Goal: Task Accomplishment & Management: Manage account settings

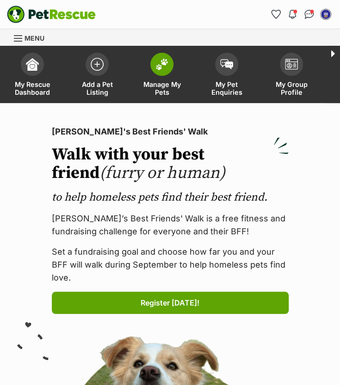
click at [159, 76] on link "Manage My Pets" at bounding box center [161, 75] width 65 height 55
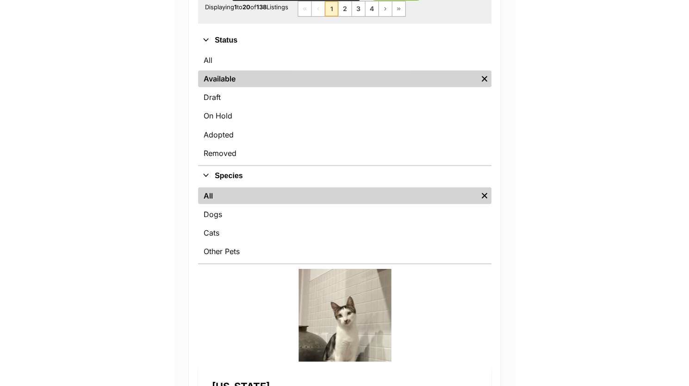
scroll to position [295, 0]
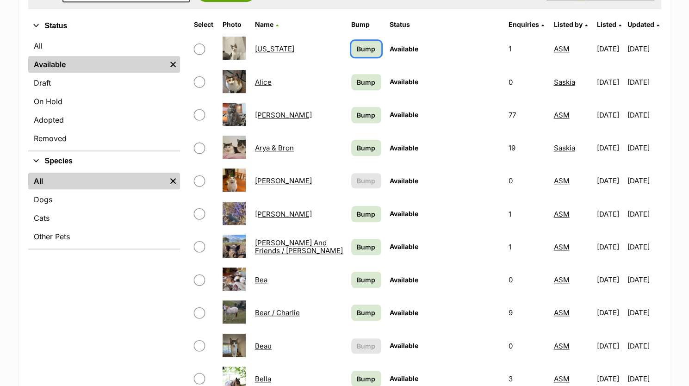
click at [339, 49] on span "Bump" at bounding box center [366, 49] width 18 height 10
click at [339, 86] on span "Bump" at bounding box center [366, 82] width 18 height 10
click at [339, 115] on span "Bump" at bounding box center [366, 115] width 18 height 10
click at [339, 148] on span "Bump" at bounding box center [366, 148] width 18 height 10
click at [339, 213] on span "Bump" at bounding box center [366, 214] width 18 height 10
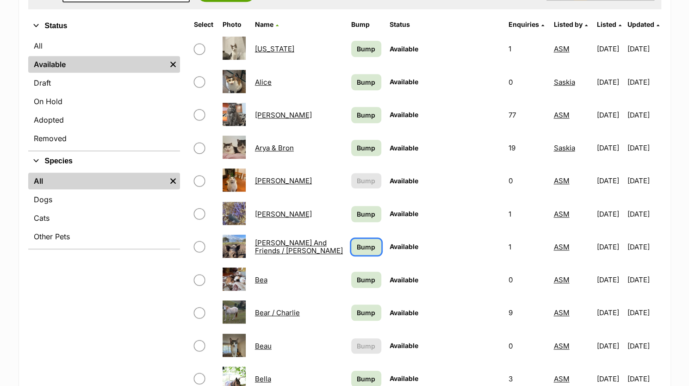
click at [339, 244] on span "Bump" at bounding box center [366, 247] width 18 height 10
click at [339, 280] on span "Bump" at bounding box center [366, 280] width 18 height 10
click at [339, 315] on span "Bump" at bounding box center [366, 313] width 18 height 10
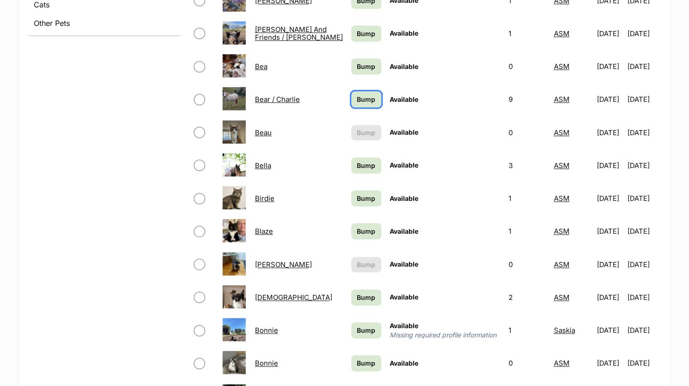
scroll to position [517, 0]
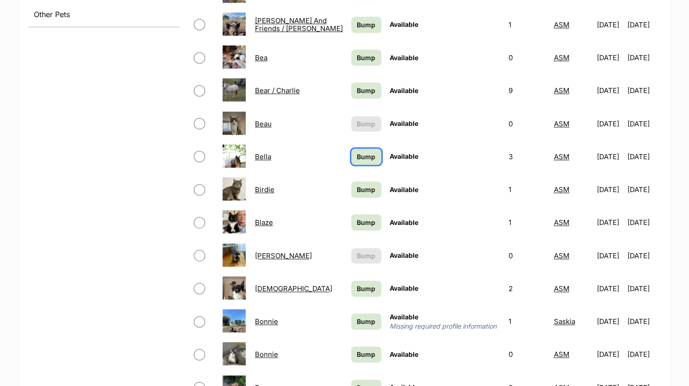
click at [339, 163] on link "Bump" at bounding box center [366, 156] width 30 height 16
click at [339, 192] on span "Bump" at bounding box center [366, 190] width 18 height 10
click at [339, 223] on span "Bump" at bounding box center [366, 222] width 18 height 10
click at [339, 289] on span "Bump" at bounding box center [366, 288] width 18 height 10
click at [339, 325] on span "Bump" at bounding box center [366, 321] width 18 height 10
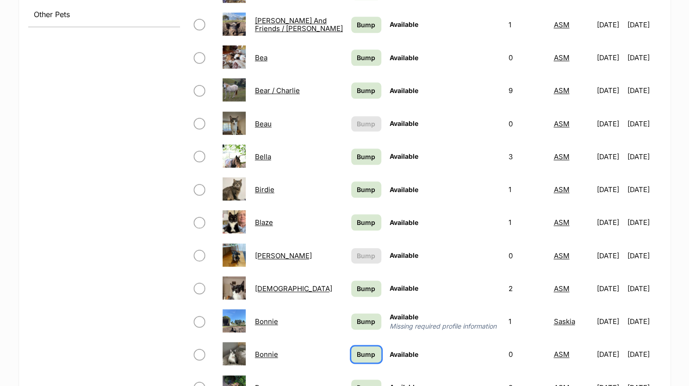
click at [339, 356] on span "Bump" at bounding box center [366, 354] width 18 height 10
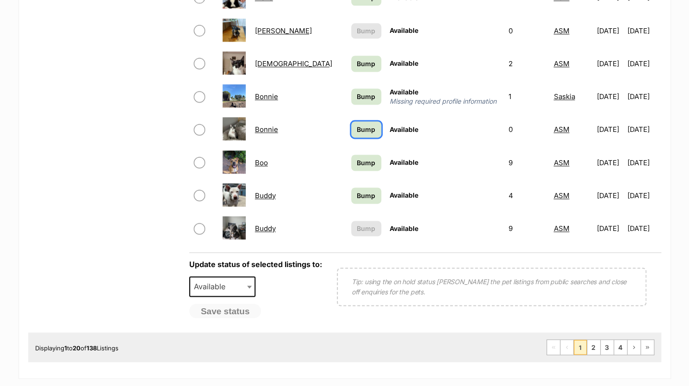
scroll to position [743, 0]
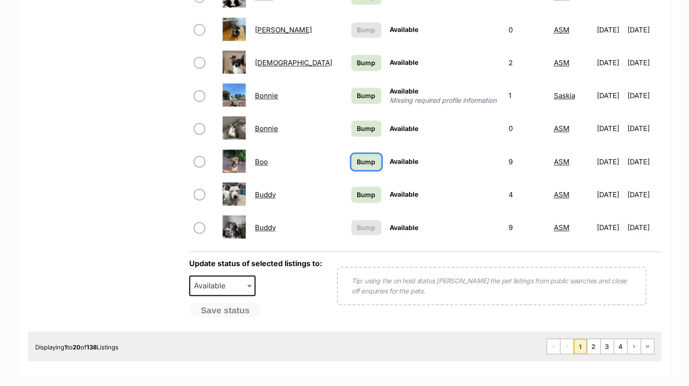
click at [339, 165] on span "Bump" at bounding box center [366, 162] width 18 height 10
click at [339, 202] on link "Bump" at bounding box center [366, 194] width 30 height 16
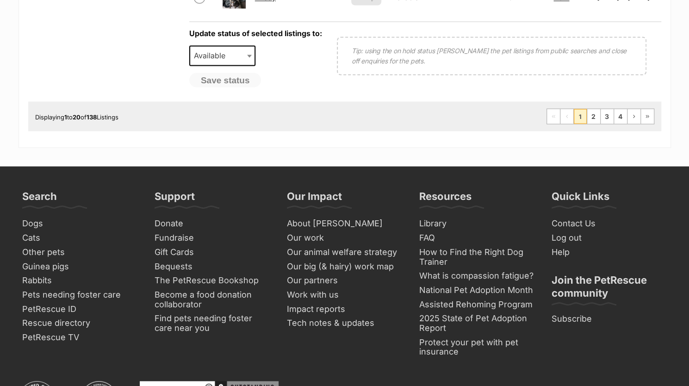
scroll to position [972, 0]
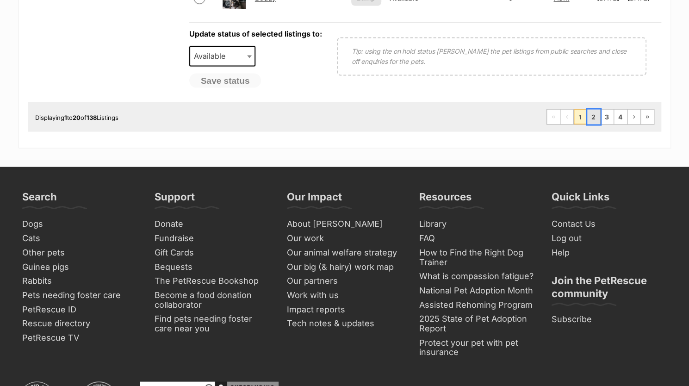
click at [594, 119] on link "2" at bounding box center [593, 116] width 13 height 15
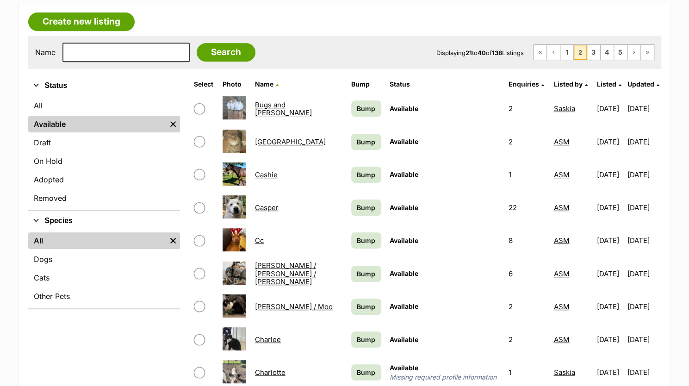
scroll to position [235, 0]
click at [357, 107] on span "Bump" at bounding box center [366, 109] width 18 height 10
click at [357, 140] on span "Bump" at bounding box center [366, 142] width 18 height 10
click at [357, 173] on span "Bump" at bounding box center [366, 175] width 18 height 10
click at [357, 203] on span "Bump" at bounding box center [366, 208] width 18 height 10
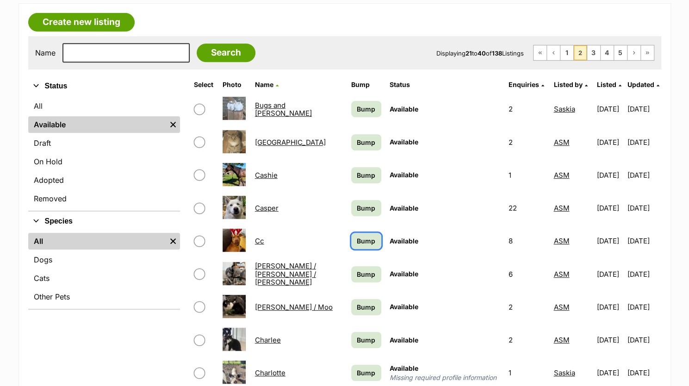
click at [357, 236] on span "Bump" at bounding box center [366, 241] width 18 height 10
click at [358, 271] on span "Bump" at bounding box center [366, 274] width 18 height 10
click at [357, 304] on span "Bump" at bounding box center [366, 307] width 18 height 10
click at [361, 334] on link "Bump" at bounding box center [366, 340] width 30 height 16
click at [357, 373] on span "Bump" at bounding box center [366, 373] width 18 height 10
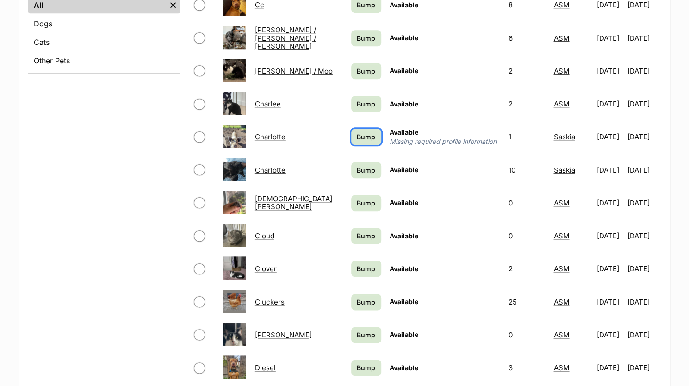
scroll to position [483, 0]
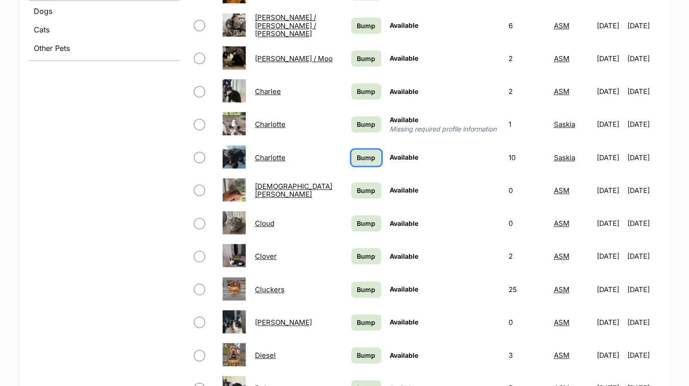
click at [357, 156] on span "Bump" at bounding box center [366, 158] width 18 height 10
click at [357, 189] on span "Bump" at bounding box center [366, 190] width 18 height 10
click at [357, 222] on span "Bump" at bounding box center [366, 223] width 18 height 10
click at [357, 255] on span "Bump" at bounding box center [366, 256] width 18 height 10
click at [357, 291] on span "Bump" at bounding box center [366, 289] width 18 height 10
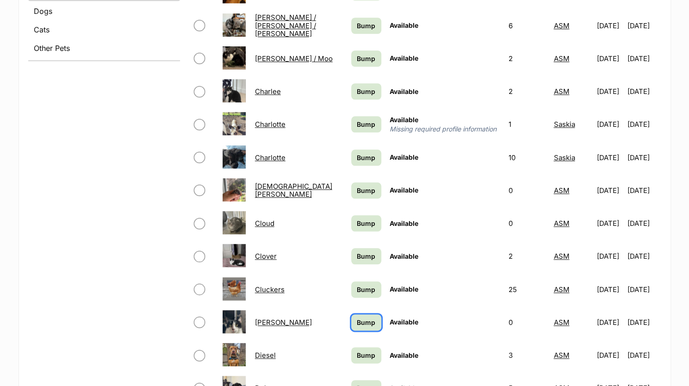
click at [353, 327] on link "Bump" at bounding box center [366, 322] width 30 height 16
click at [358, 352] on span "Bump" at bounding box center [366, 355] width 18 height 10
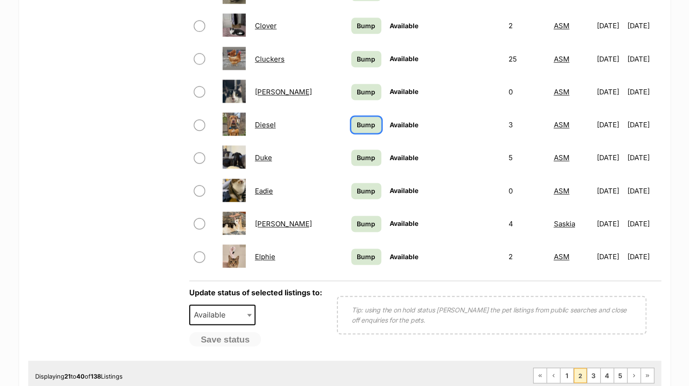
scroll to position [729, 0]
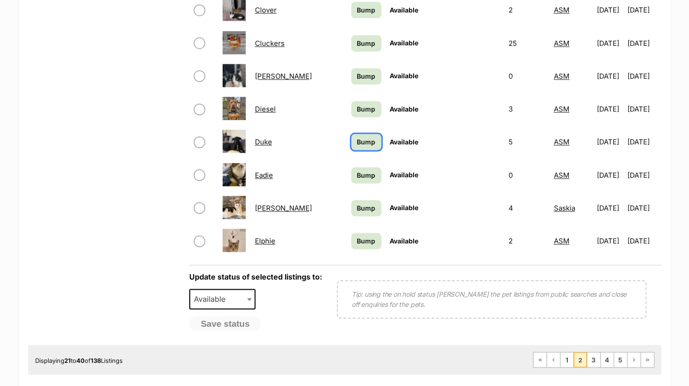
click at [357, 141] on span "Bump" at bounding box center [366, 142] width 18 height 10
click at [357, 173] on span "Bump" at bounding box center [366, 175] width 18 height 10
click at [362, 210] on link "Bump" at bounding box center [366, 208] width 30 height 16
click at [353, 247] on link "Bump" at bounding box center [366, 241] width 30 height 16
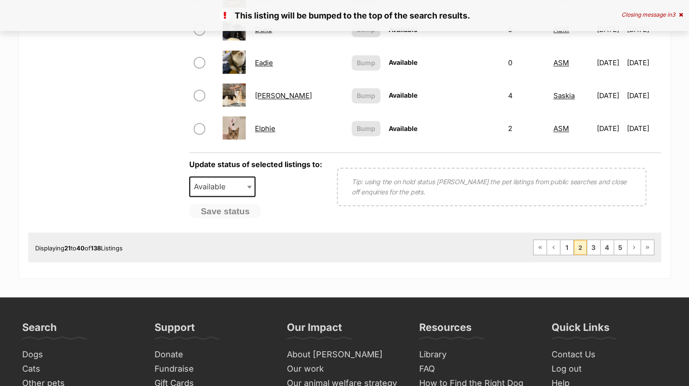
scroll to position [849, 0]
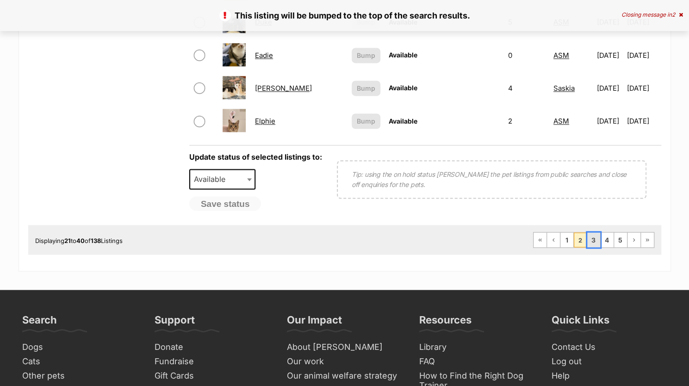
click at [593, 236] on link "3" at bounding box center [593, 239] width 13 height 15
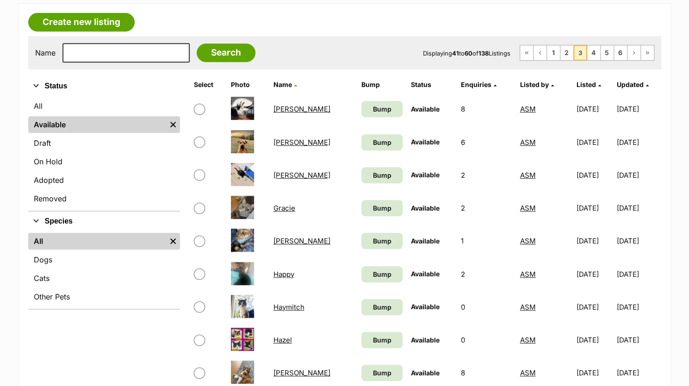
scroll to position [253, 0]
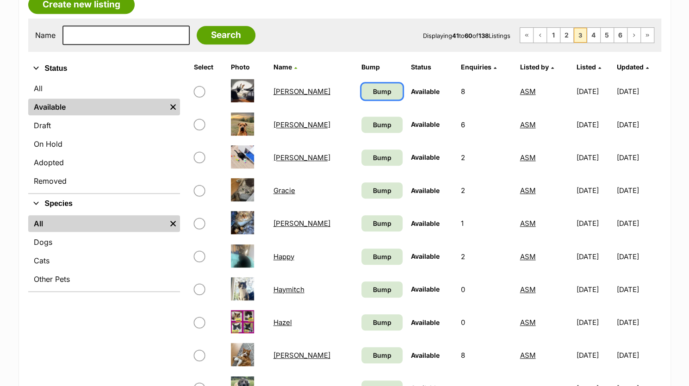
click at [372, 90] on span "Bump" at bounding box center [381, 91] width 18 height 10
click at [372, 123] on span "Bump" at bounding box center [381, 125] width 18 height 10
click at [372, 159] on span "Bump" at bounding box center [381, 158] width 18 height 10
click at [361, 185] on link "Bump" at bounding box center [382, 190] width 42 height 16
click at [372, 227] on span "Bump" at bounding box center [381, 223] width 18 height 10
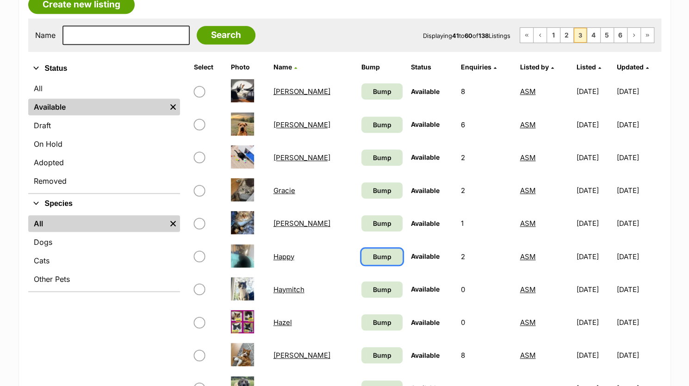
click at [372, 256] on span "Bump" at bounding box center [381, 257] width 18 height 10
click at [361, 282] on link "Bump" at bounding box center [382, 289] width 42 height 16
click at [361, 322] on link "Bump" at bounding box center [382, 322] width 42 height 16
click at [372, 353] on span "Bump" at bounding box center [381, 355] width 18 height 10
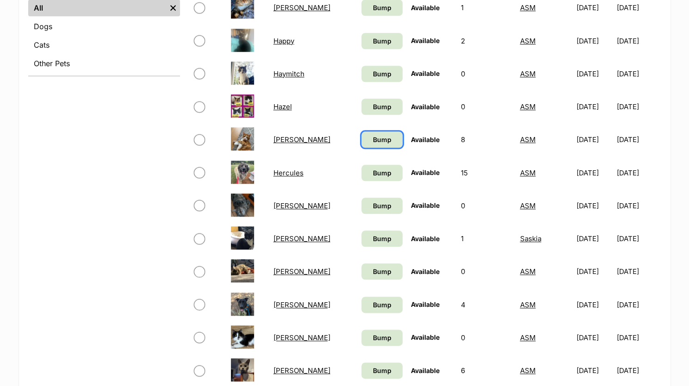
scroll to position [469, 0]
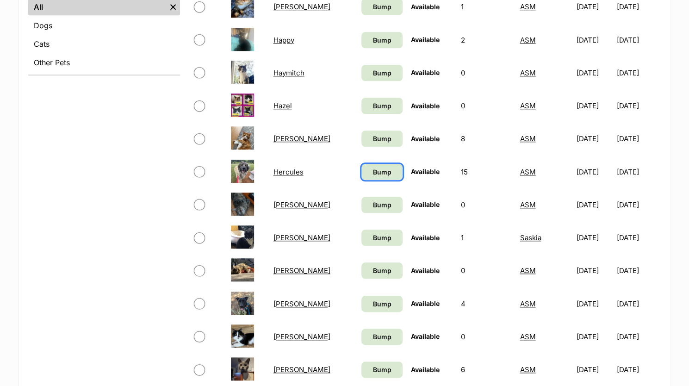
click at [372, 172] on span "Bump" at bounding box center [381, 172] width 18 height 10
click at [372, 204] on span "Bump" at bounding box center [381, 205] width 18 height 10
click at [361, 236] on link "Bump" at bounding box center [382, 237] width 42 height 16
click at [361, 275] on link "Bump" at bounding box center [382, 270] width 42 height 16
click at [361, 308] on link "Bump" at bounding box center [382, 304] width 42 height 16
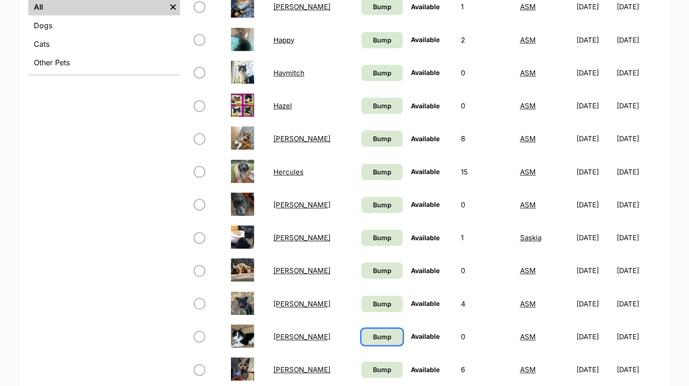
click at [372, 339] on span "Bump" at bounding box center [381, 337] width 18 height 10
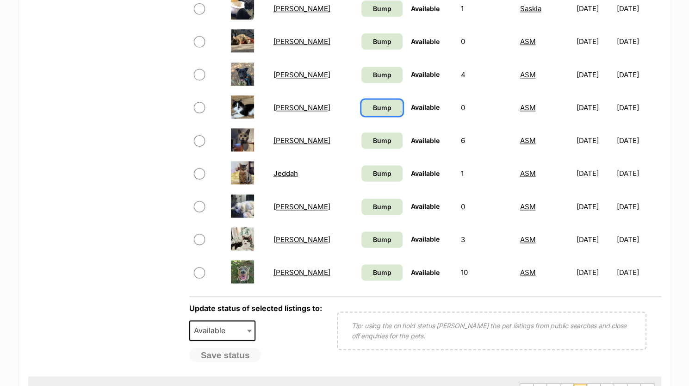
scroll to position [706, 0]
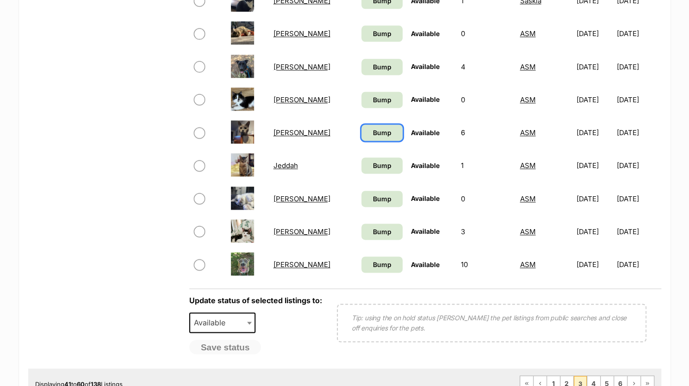
click at [372, 130] on span "Bump" at bounding box center [381, 133] width 18 height 10
click at [372, 169] on span "Bump" at bounding box center [381, 165] width 18 height 10
click at [361, 203] on link "Bump" at bounding box center [382, 199] width 42 height 16
click at [372, 232] on span "Bump" at bounding box center [381, 232] width 18 height 10
click at [361, 270] on link "Bump" at bounding box center [382, 264] width 42 height 16
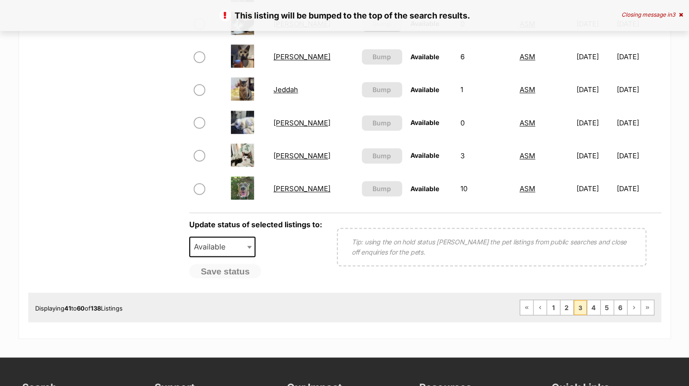
scroll to position [793, 0]
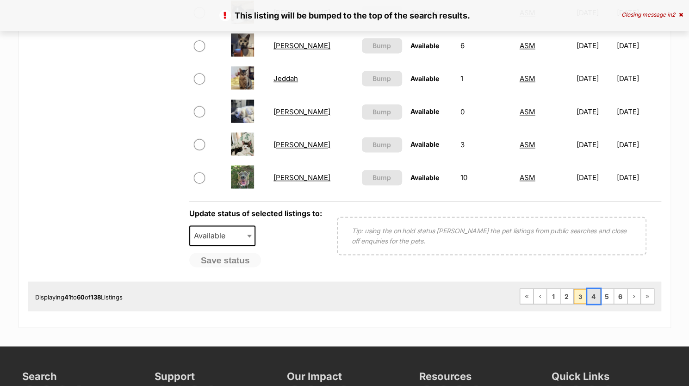
click at [594, 295] on link "4" at bounding box center [593, 296] width 13 height 15
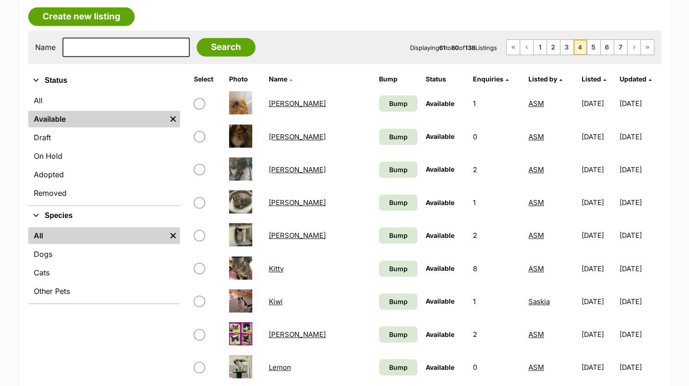
scroll to position [246, 0]
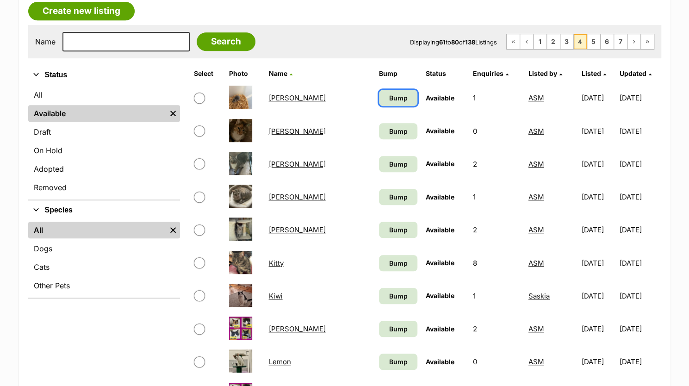
click at [389, 98] on span "Bump" at bounding box center [398, 98] width 18 height 10
click at [379, 131] on link "Bump" at bounding box center [398, 131] width 38 height 16
click at [389, 164] on span "Bump" at bounding box center [398, 164] width 18 height 10
click at [379, 202] on link "Bump" at bounding box center [398, 197] width 38 height 16
click at [379, 234] on link "Bump" at bounding box center [398, 230] width 38 height 16
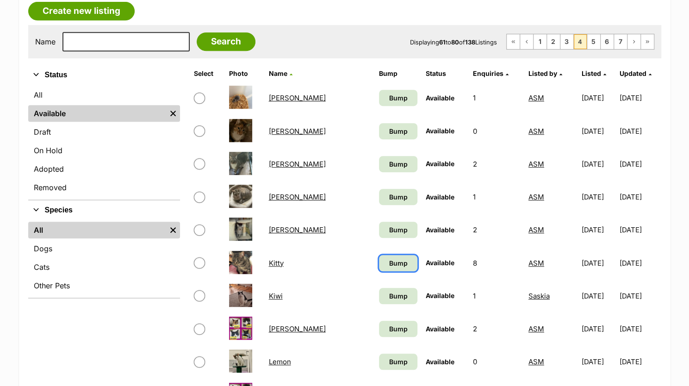
click at [379, 259] on link "Bump" at bounding box center [398, 263] width 38 height 16
click at [379, 299] on link "Bump" at bounding box center [398, 296] width 38 height 16
click at [379, 328] on link "Bump" at bounding box center [398, 328] width 38 height 16
click at [389, 365] on span "Bump" at bounding box center [398, 362] width 18 height 10
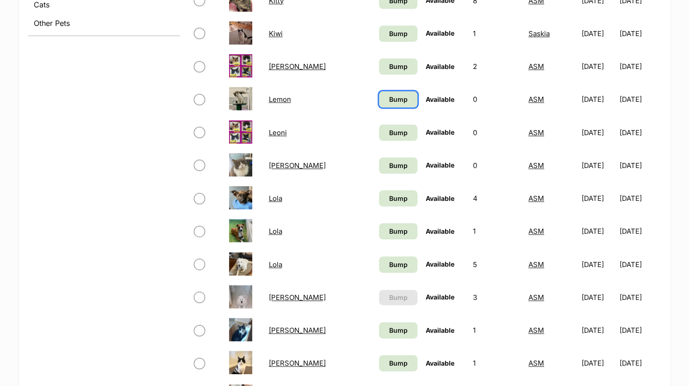
scroll to position [509, 0]
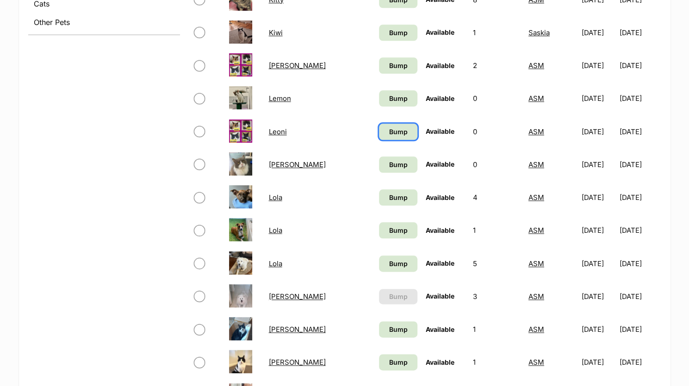
click at [389, 131] on span "Bump" at bounding box center [398, 132] width 18 height 10
click at [379, 170] on link "Bump" at bounding box center [398, 164] width 38 height 16
click at [379, 202] on link "Bump" at bounding box center [398, 197] width 38 height 16
click at [379, 232] on link "Bump" at bounding box center [398, 230] width 38 height 16
click at [379, 262] on link "Bump" at bounding box center [398, 263] width 38 height 16
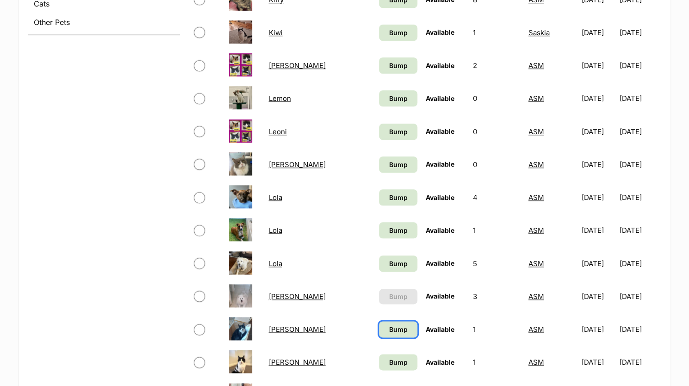
click at [379, 334] on link "Bump" at bounding box center [398, 329] width 38 height 16
click at [389, 364] on span "Bump" at bounding box center [398, 362] width 18 height 10
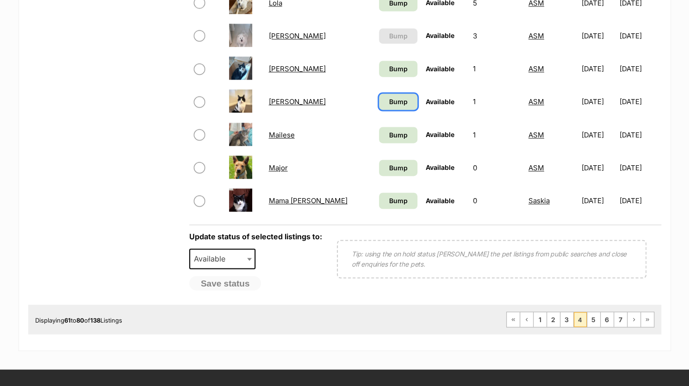
scroll to position [770, 0]
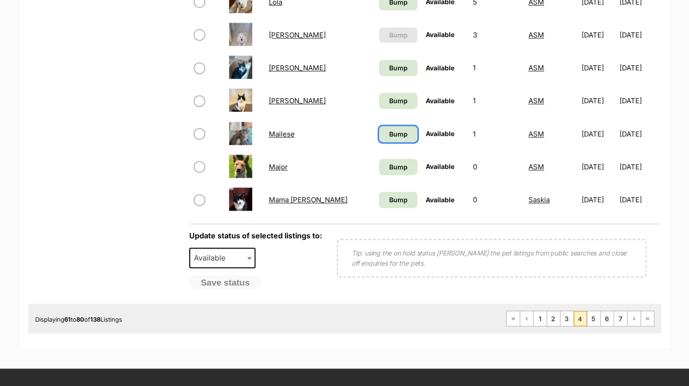
click at [389, 134] on span "Bump" at bounding box center [398, 134] width 18 height 10
click at [389, 170] on span "Bump" at bounding box center [398, 167] width 18 height 10
click at [389, 199] on span "Bump" at bounding box center [398, 200] width 18 height 10
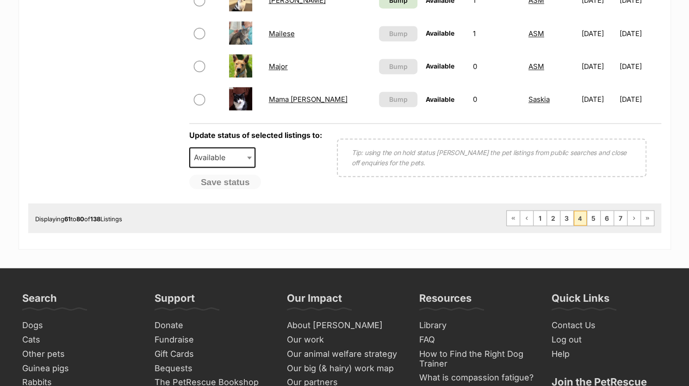
scroll to position [863, 0]
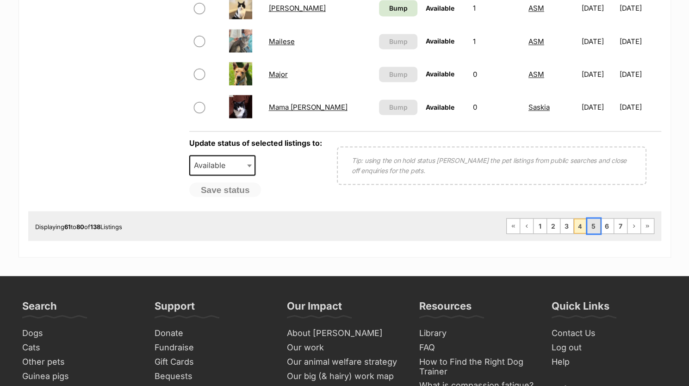
click at [592, 221] on link "5" at bounding box center [593, 225] width 13 height 15
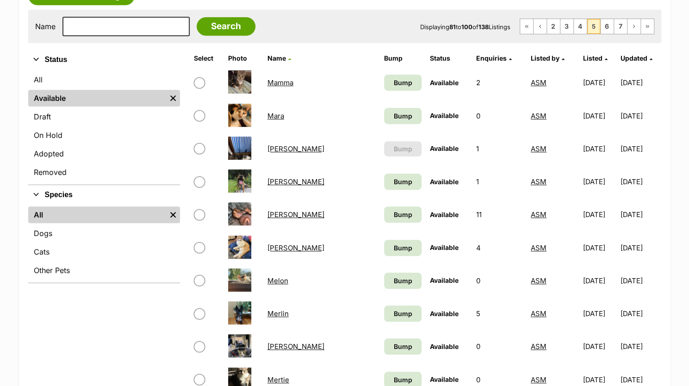
scroll to position [262, 0]
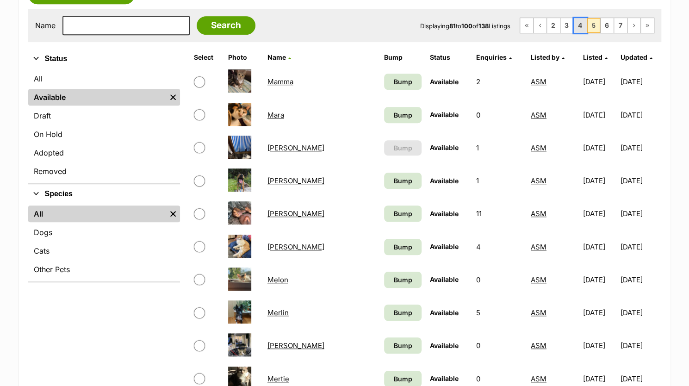
click at [580, 28] on link "4" at bounding box center [579, 25] width 13 height 15
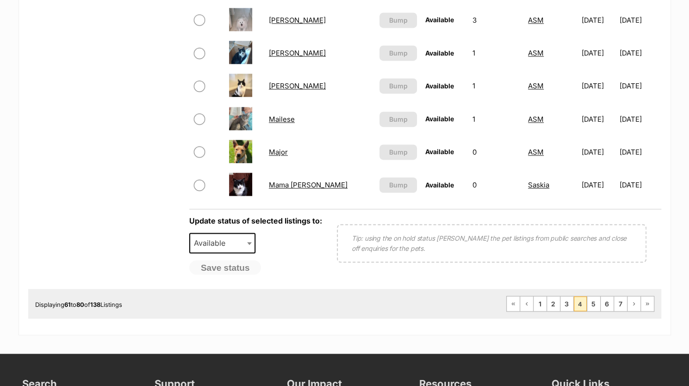
scroll to position [782, 0]
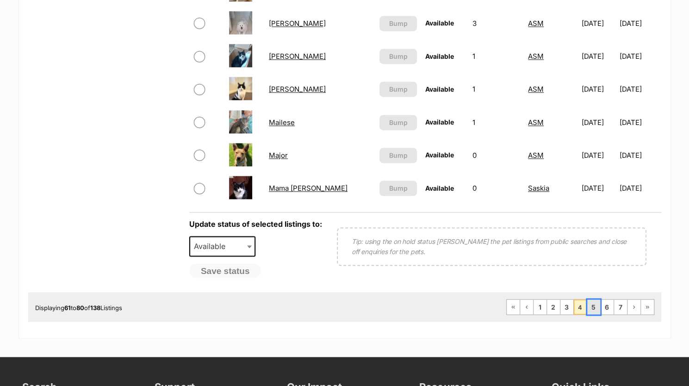
click at [591, 307] on link "5" at bounding box center [593, 306] width 13 height 15
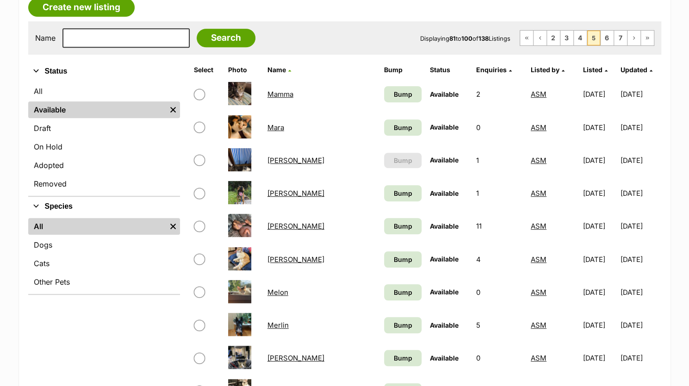
scroll to position [248, 0]
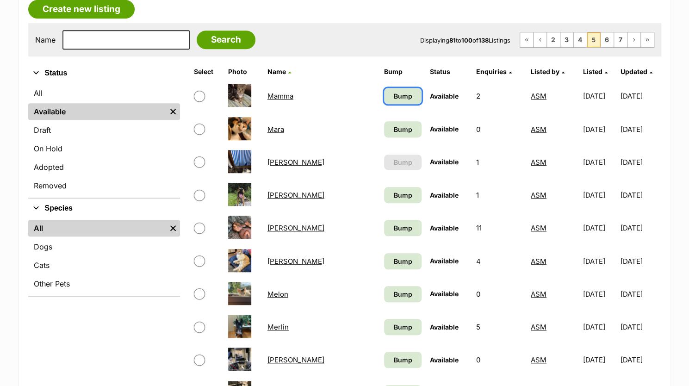
click at [393, 95] on span "Bump" at bounding box center [402, 96] width 18 height 10
click at [393, 132] on span "Bump" at bounding box center [402, 129] width 18 height 10
click at [393, 191] on span "Bump" at bounding box center [402, 195] width 18 height 10
click at [393, 225] on span "Bump" at bounding box center [402, 228] width 18 height 10
click at [384, 260] on link "Bump" at bounding box center [402, 261] width 37 height 16
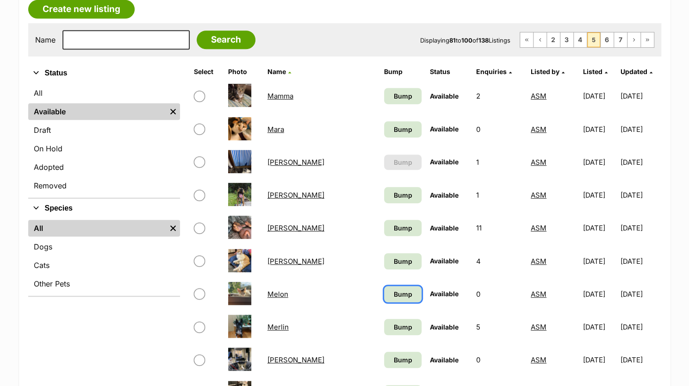
click at [384, 287] on link "Bump" at bounding box center [402, 294] width 37 height 16
click at [384, 326] on link "Bump" at bounding box center [402, 327] width 37 height 16
click at [393, 363] on span "Bump" at bounding box center [402, 360] width 18 height 10
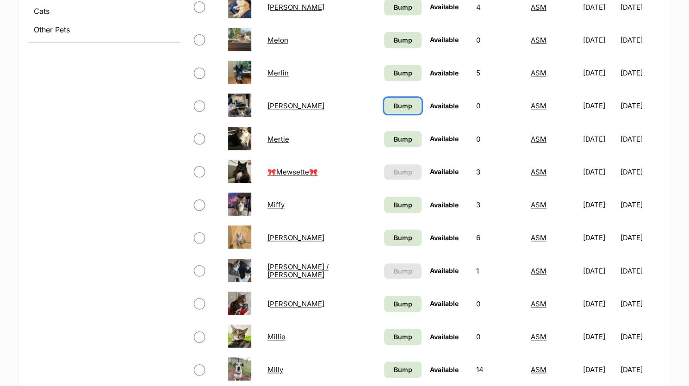
scroll to position [523, 0]
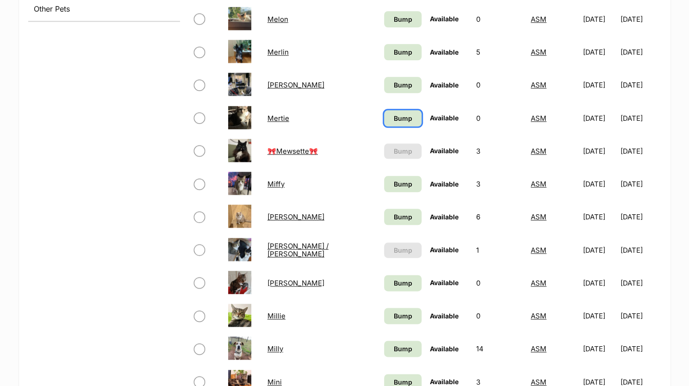
click at [393, 118] on span "Bump" at bounding box center [402, 118] width 18 height 10
click at [384, 186] on link "Bump" at bounding box center [402, 184] width 37 height 16
click at [384, 214] on link "Bump" at bounding box center [402, 217] width 37 height 16
click at [393, 281] on span "Bump" at bounding box center [402, 283] width 18 height 10
click at [384, 319] on link "Bump" at bounding box center [402, 316] width 37 height 16
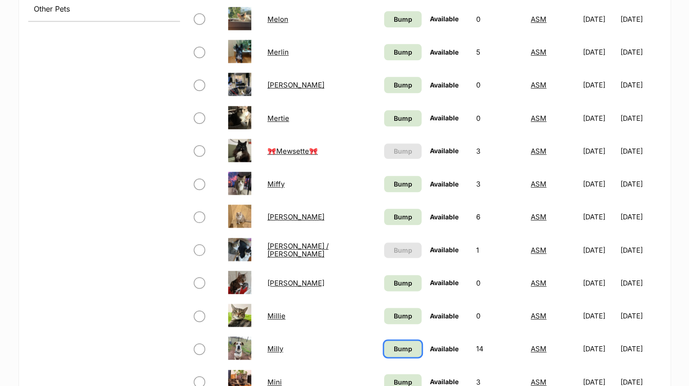
click at [393, 348] on span "Bump" at bounding box center [402, 349] width 18 height 10
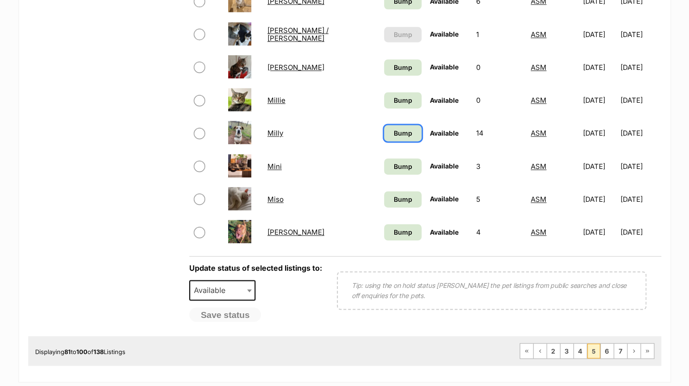
scroll to position [740, 0]
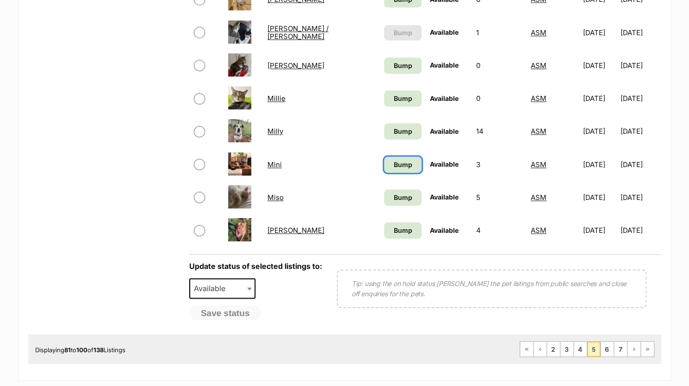
click at [393, 162] on span "Bump" at bounding box center [402, 165] width 18 height 10
click at [384, 199] on link "Bump" at bounding box center [402, 197] width 37 height 16
click at [384, 228] on link "Bump" at bounding box center [402, 230] width 37 height 16
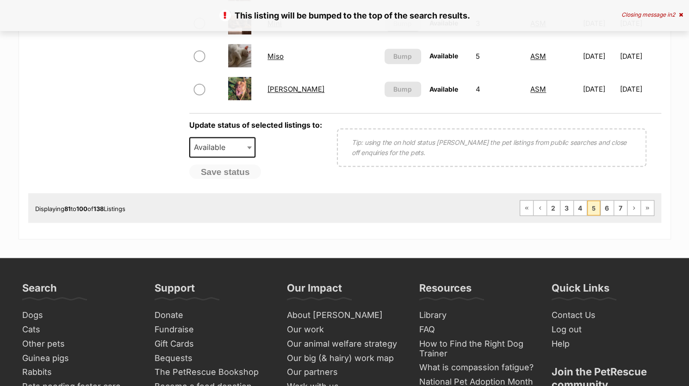
scroll to position [861, 0]
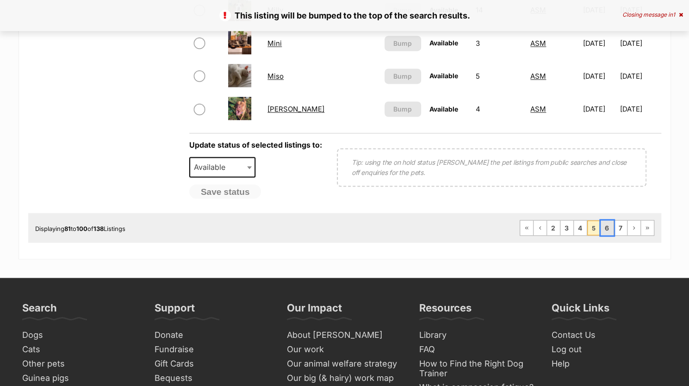
click at [608, 228] on link "6" at bounding box center [606, 227] width 13 height 15
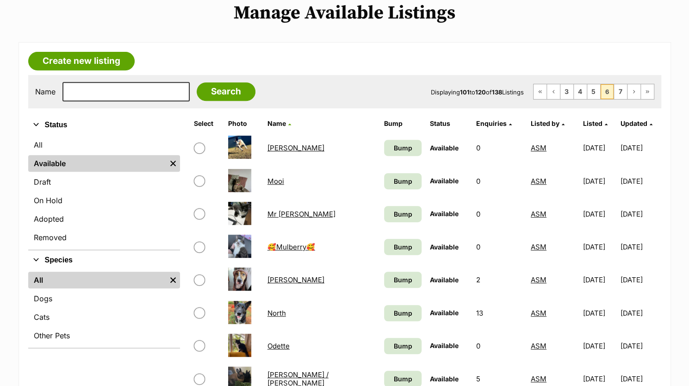
scroll to position [196, 0]
click at [384, 146] on link "Bump" at bounding box center [402, 148] width 37 height 16
click at [384, 174] on link "Bump" at bounding box center [402, 181] width 37 height 16
click at [384, 215] on link "Bump" at bounding box center [402, 214] width 37 height 16
click at [393, 248] on span "Bump" at bounding box center [402, 247] width 18 height 10
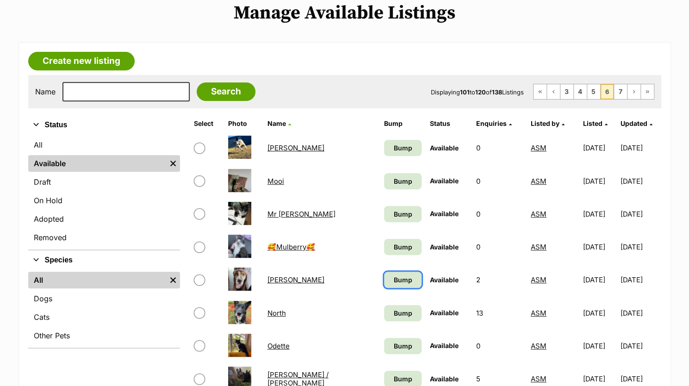
click at [384, 284] on link "Bump" at bounding box center [402, 279] width 37 height 16
click at [393, 315] on span "Bump" at bounding box center [402, 313] width 18 height 10
click at [384, 346] on link "Bump" at bounding box center [402, 346] width 37 height 16
click at [393, 382] on span "Bump" at bounding box center [402, 379] width 18 height 10
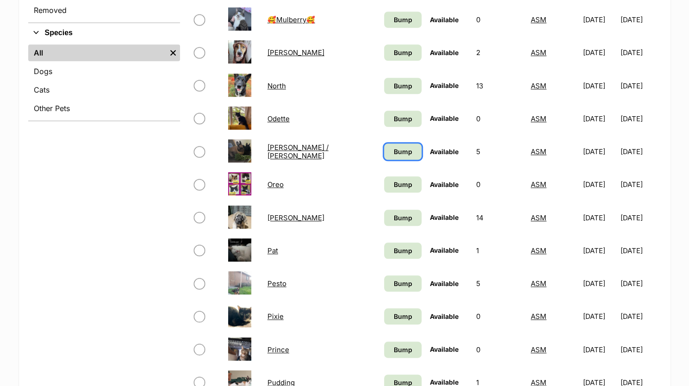
scroll to position [431, 0]
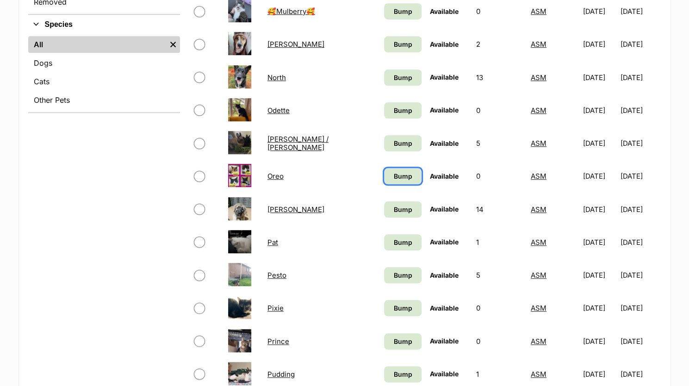
click at [393, 175] on span "Bump" at bounding box center [402, 176] width 18 height 10
click at [384, 214] on link "Bump" at bounding box center [402, 209] width 37 height 16
click at [384, 248] on link "Bump" at bounding box center [402, 242] width 37 height 16
click at [384, 279] on link "Bump" at bounding box center [402, 275] width 37 height 16
click at [393, 303] on span "Bump" at bounding box center [402, 308] width 18 height 10
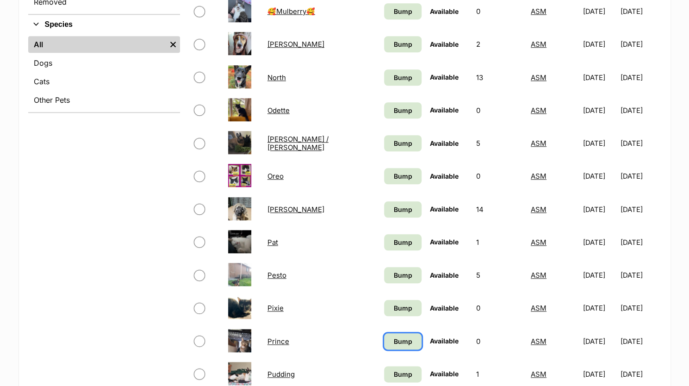
click at [384, 342] on link "Bump" at bounding box center [402, 341] width 37 height 16
click at [384, 380] on link "Bump" at bounding box center [402, 374] width 37 height 16
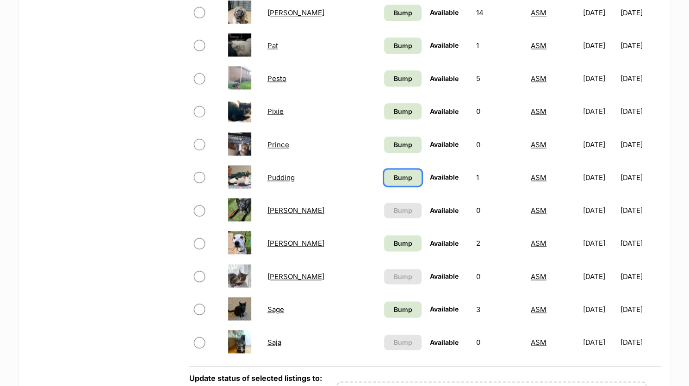
scroll to position [645, 0]
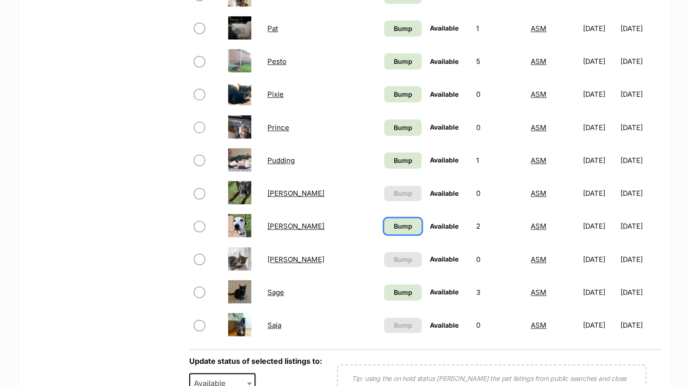
click at [393, 227] on span "Bump" at bounding box center [402, 226] width 18 height 10
click at [393, 295] on span "Bump" at bounding box center [402, 292] width 18 height 10
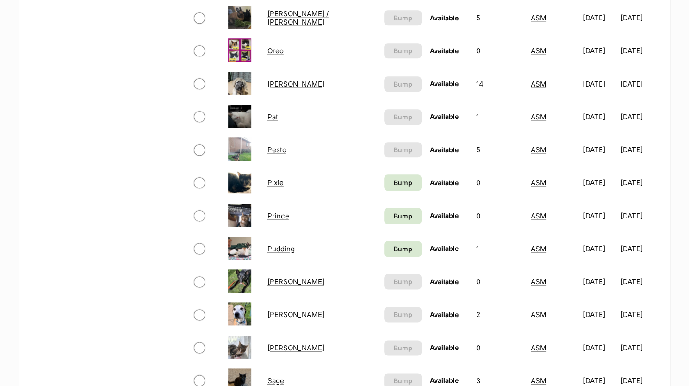
scroll to position [565, 0]
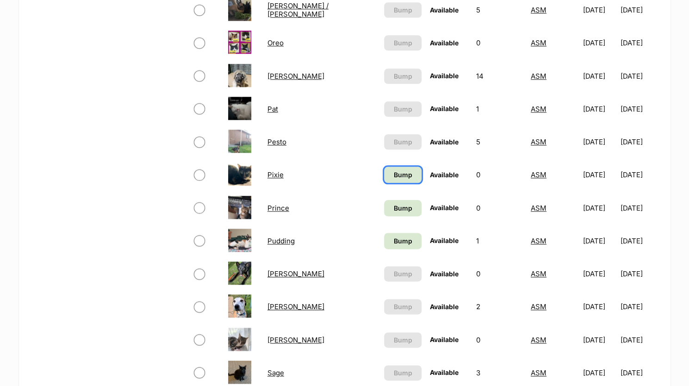
click at [393, 170] on span "Bump" at bounding box center [402, 175] width 18 height 10
click at [384, 206] on link "Bump" at bounding box center [402, 208] width 37 height 16
click at [384, 245] on link "Bump" at bounding box center [402, 241] width 37 height 16
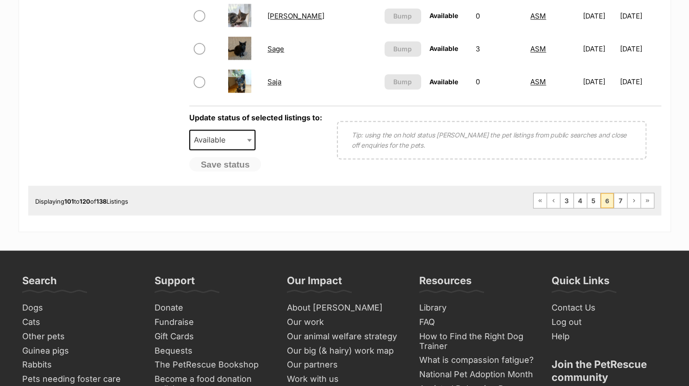
scroll to position [877, 0]
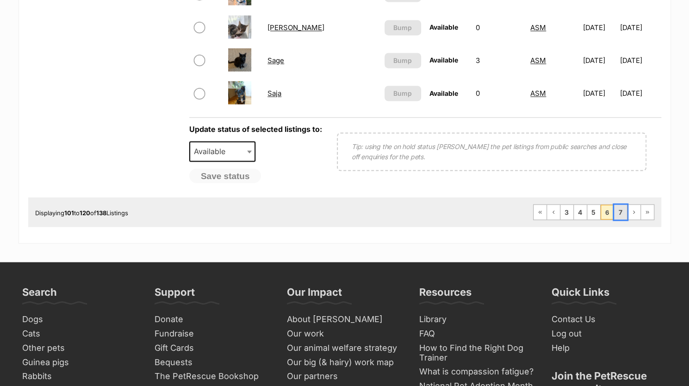
click at [622, 210] on link "7" at bounding box center [620, 211] width 13 height 15
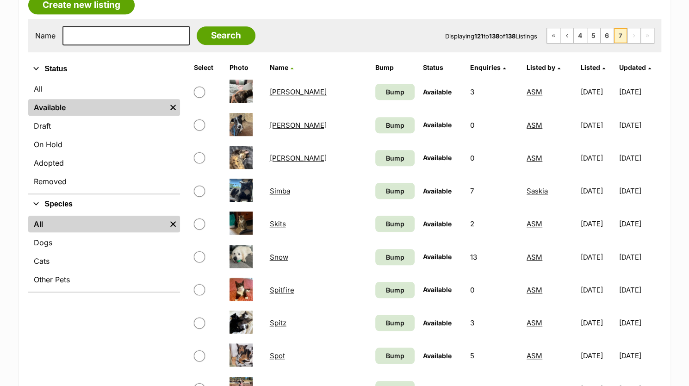
scroll to position [253, 0]
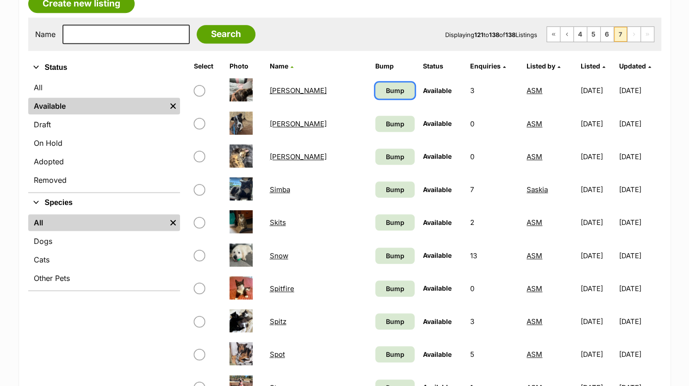
click at [386, 86] on span "Bump" at bounding box center [395, 91] width 18 height 10
click at [386, 123] on span "Bump" at bounding box center [395, 124] width 18 height 10
click at [375, 158] on link "Bump" at bounding box center [394, 156] width 39 height 16
click at [386, 185] on span "Bump" at bounding box center [395, 190] width 18 height 10
click at [386, 221] on span "Bump" at bounding box center [395, 222] width 18 height 10
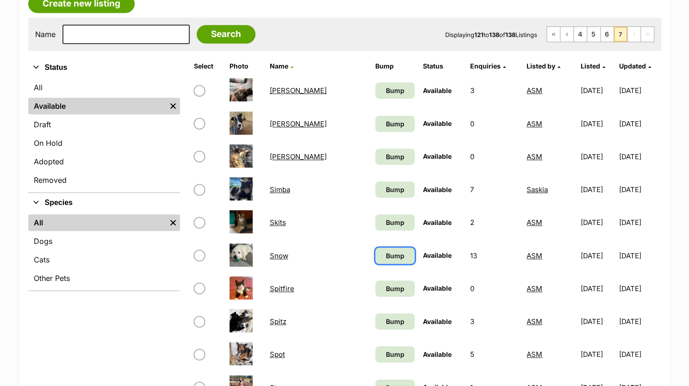
click at [375, 257] on link "Bump" at bounding box center [394, 255] width 39 height 16
click at [375, 286] on link "Bump" at bounding box center [394, 288] width 39 height 16
click at [376, 323] on link "Bump" at bounding box center [394, 321] width 39 height 16
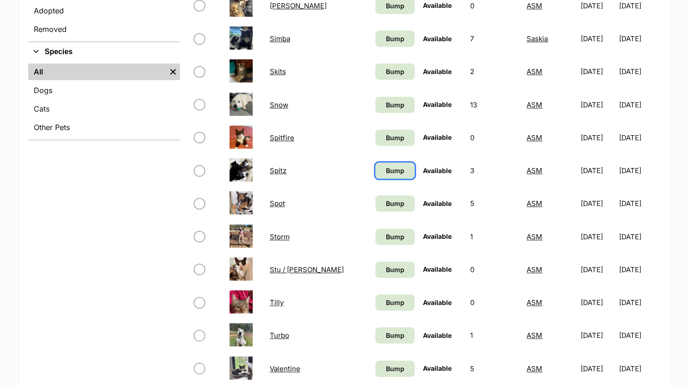
scroll to position [444, 0]
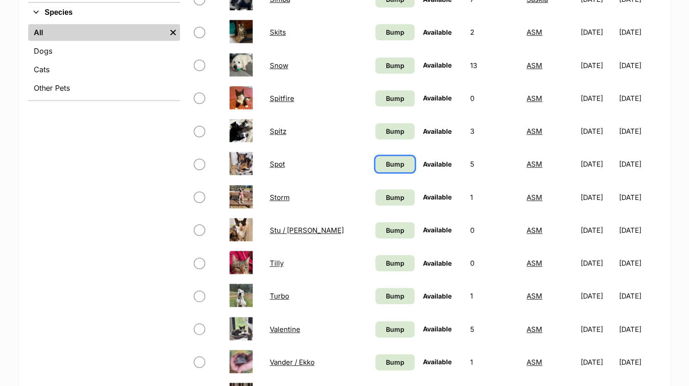
click at [375, 169] on link "Bump" at bounding box center [394, 164] width 39 height 16
click at [386, 197] on span "Bump" at bounding box center [395, 197] width 18 height 10
click at [375, 233] on link "Bump" at bounding box center [394, 230] width 39 height 16
click at [375, 268] on link "Bump" at bounding box center [394, 263] width 39 height 16
click at [375, 294] on link "Bump" at bounding box center [394, 296] width 39 height 16
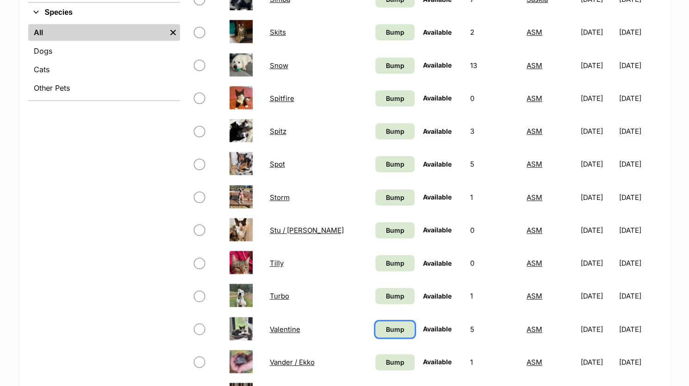
click at [375, 334] on link "Bump" at bounding box center [394, 329] width 39 height 16
click at [375, 366] on link "Bump" at bounding box center [394, 362] width 39 height 16
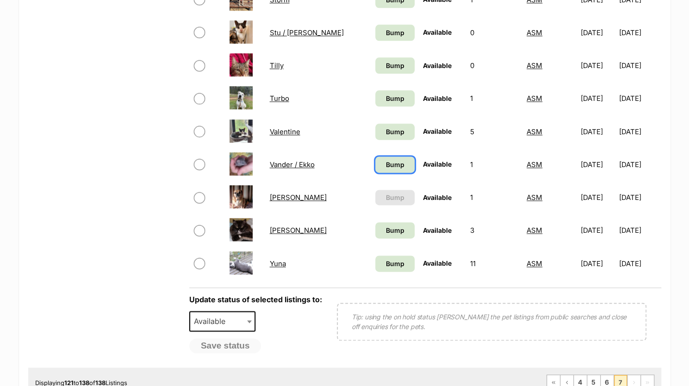
scroll to position [657, 0]
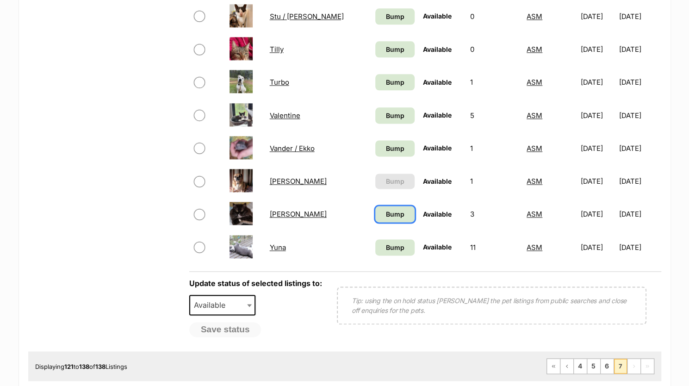
click at [386, 212] on span "Bump" at bounding box center [395, 214] width 18 height 10
click at [375, 251] on link "Bump" at bounding box center [394, 247] width 39 height 16
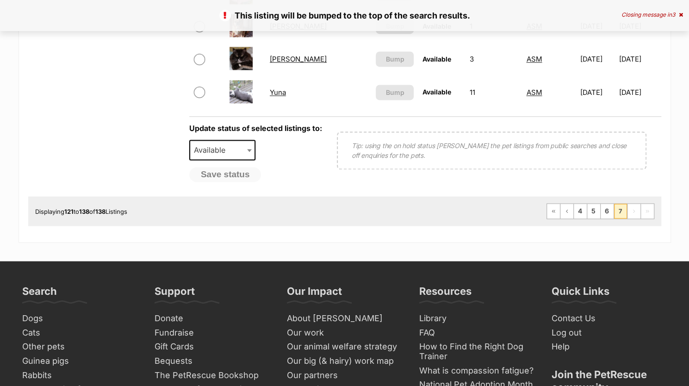
scroll to position [806, 0]
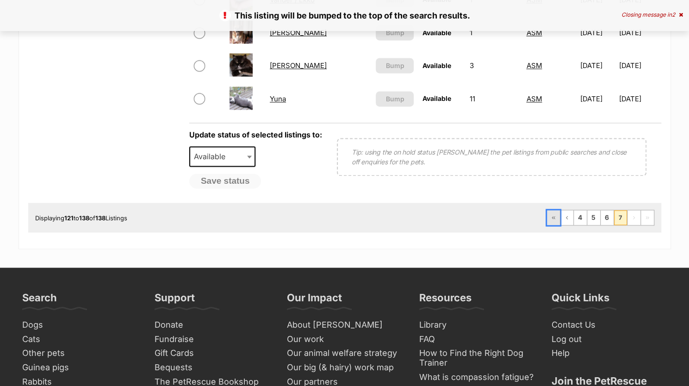
click at [556, 218] on span "First page" at bounding box center [553, 218] width 6 height 6
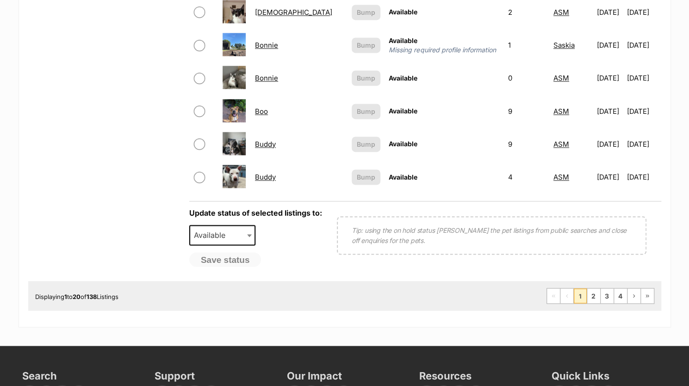
scroll to position [797, 0]
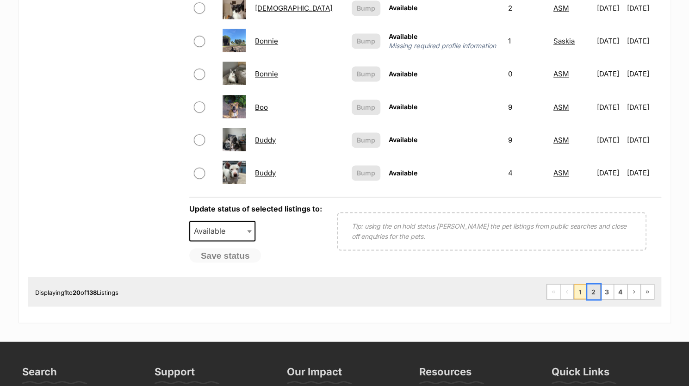
click at [592, 294] on link "2" at bounding box center [593, 291] width 13 height 15
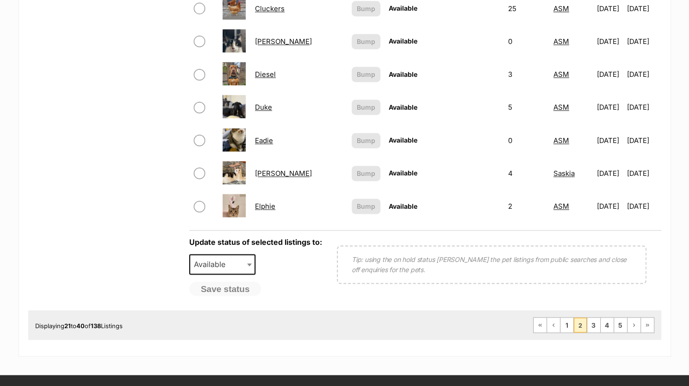
scroll to position [753, 0]
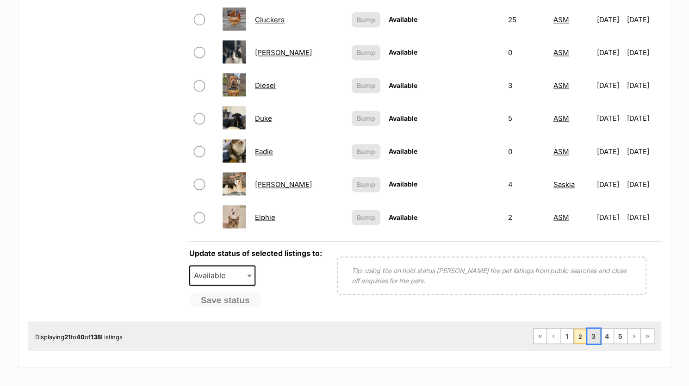
click at [593, 334] on link "3" at bounding box center [593, 335] width 13 height 15
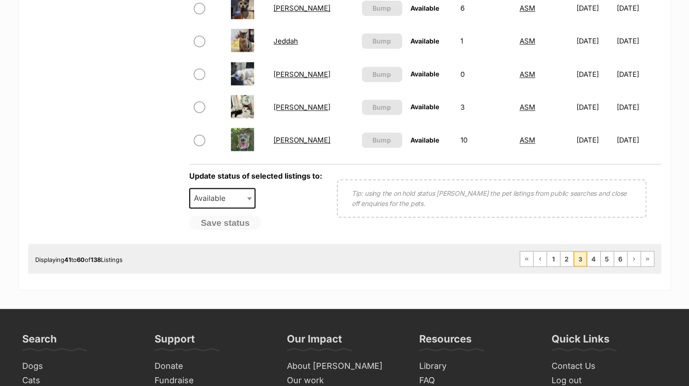
scroll to position [829, 0]
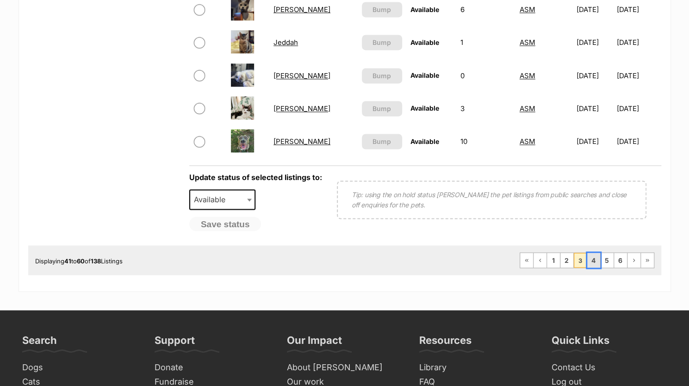
click at [591, 256] on link "4" at bounding box center [593, 260] width 13 height 15
